Goal: Information Seeking & Learning: Learn about a topic

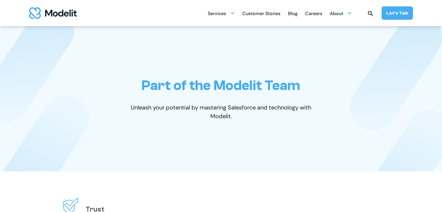
click at [314, 11] on div "Careers" at bounding box center [313, 13] width 17 height 11
click at [318, 11] on div "Careers" at bounding box center [313, 13] width 17 height 11
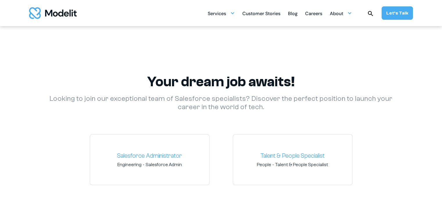
scroll to position [843, 0]
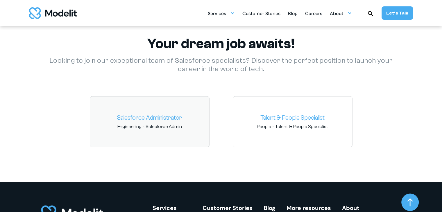
click at [159, 116] on link "Salesforce Administrator" at bounding box center [150, 117] width 110 height 9
